Goal: Information Seeking & Learning: Learn about a topic

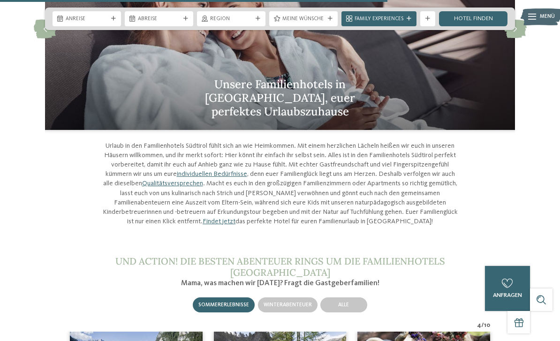
scroll to position [2345, 0]
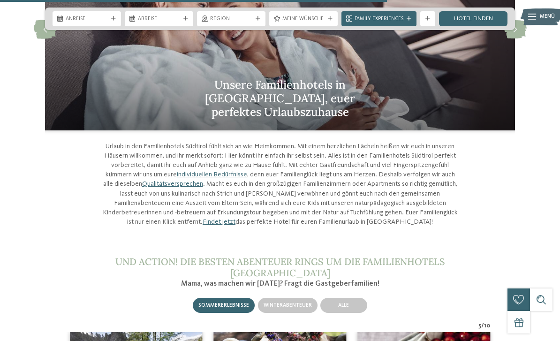
click at [485, 21] on link "Hotel finden" at bounding box center [473, 18] width 68 height 15
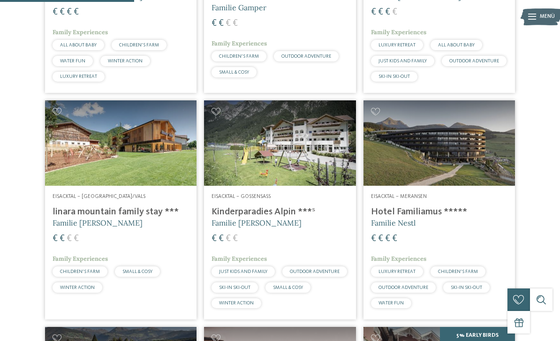
scroll to position [552, 0]
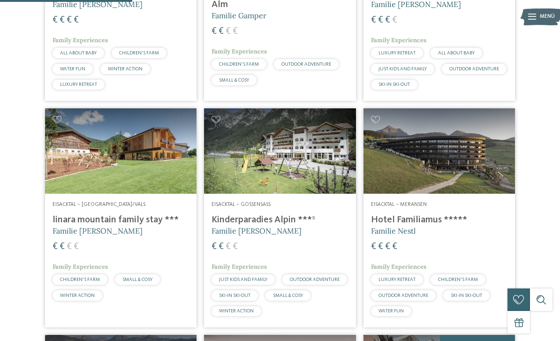
click at [480, 194] on img at bounding box center [438, 150] width 151 height 85
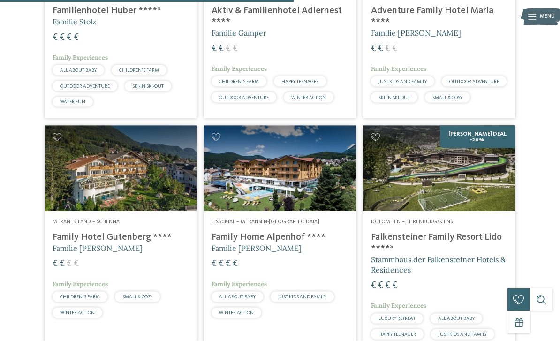
click at [491, 206] on img at bounding box center [438, 168] width 151 height 85
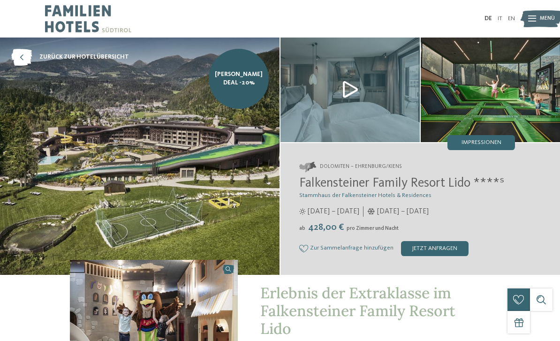
click at [351, 90] on img at bounding box center [349, 90] width 139 height 105
click at [212, 176] on img at bounding box center [140, 156] width 280 height 237
click at [86, 149] on img at bounding box center [140, 156] width 280 height 237
click at [517, 91] on img at bounding box center [490, 90] width 139 height 105
click at [495, 113] on img at bounding box center [490, 90] width 139 height 105
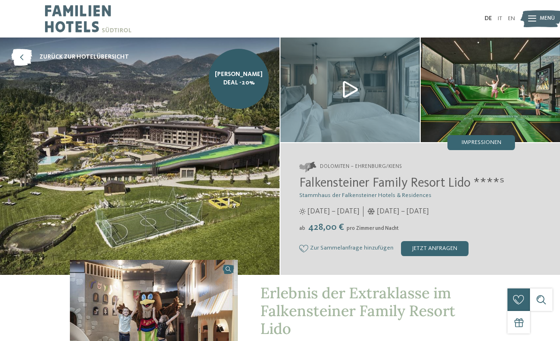
click at [85, 174] on img at bounding box center [140, 156] width 280 height 237
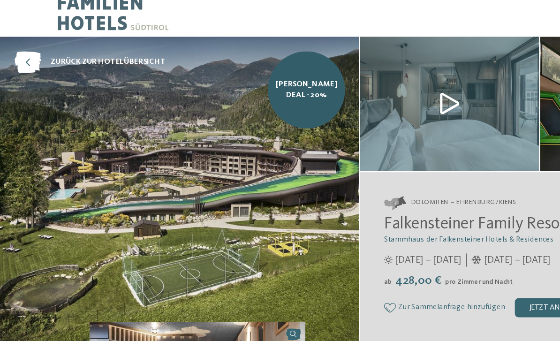
click at [351, 80] on img at bounding box center [349, 90] width 139 height 105
